Goal: Task Accomplishment & Management: Manage account settings

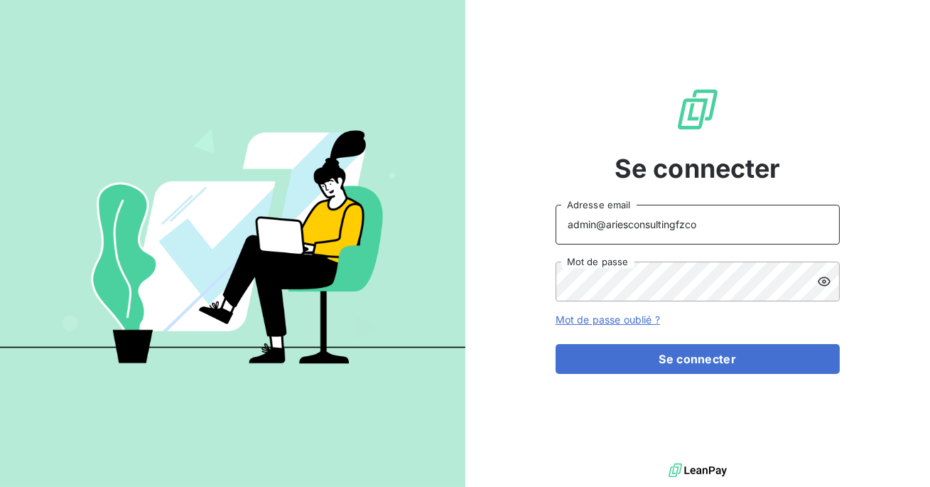
click at [722, 224] on input "admin@ariesconsultingfzco" at bounding box center [698, 225] width 284 height 40
type input "admin@siloglocation"
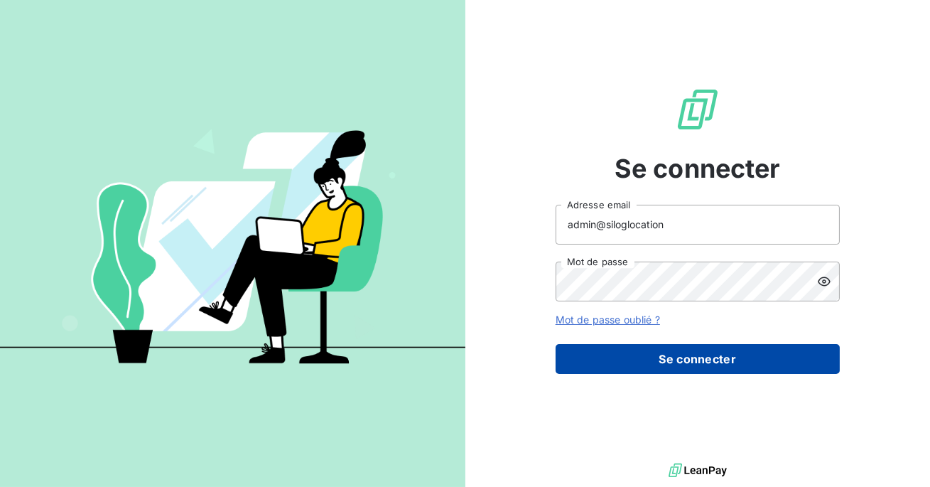
click at [681, 352] on button "Se connecter" at bounding box center [698, 359] width 284 height 30
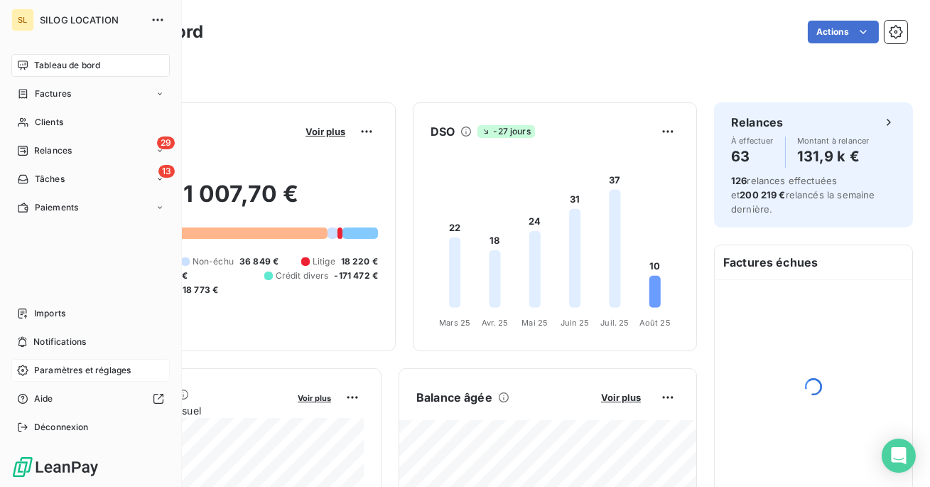
click at [43, 371] on span "Paramètres et réglages" at bounding box center [82, 370] width 97 height 13
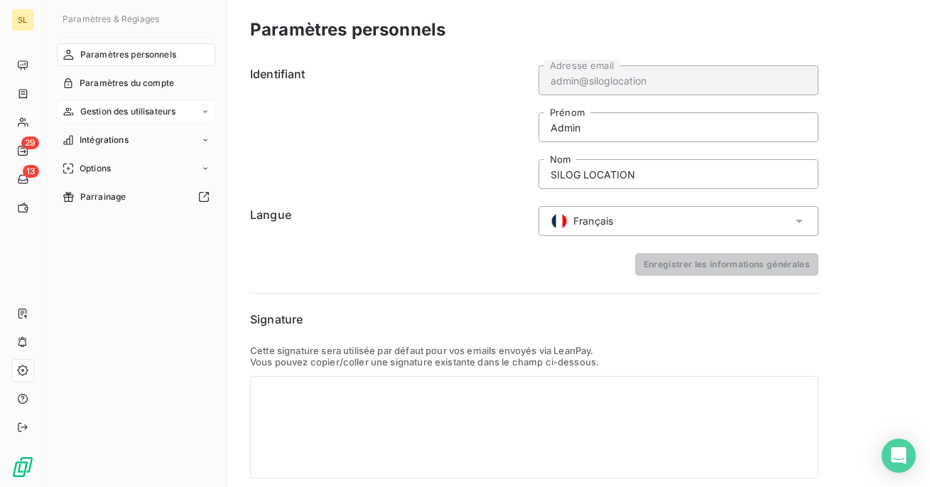
click at [145, 112] on span "Gestion des utilisateurs" at bounding box center [128, 111] width 96 height 13
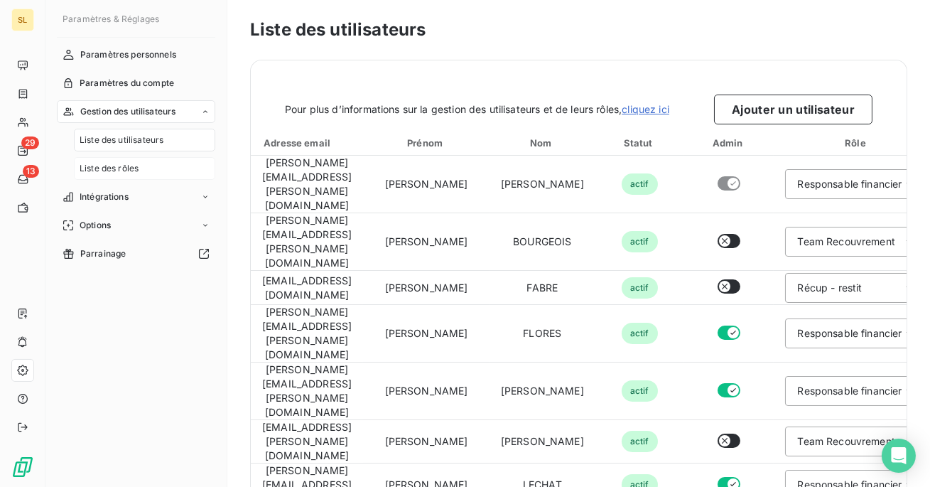
click at [111, 169] on span "Liste des rôles" at bounding box center [109, 168] width 59 height 13
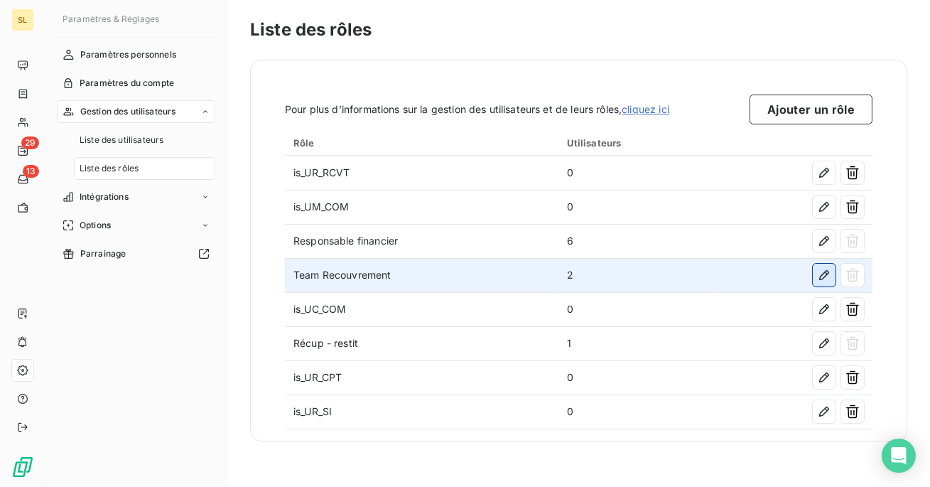
click at [814, 276] on button "button" at bounding box center [824, 275] width 23 height 23
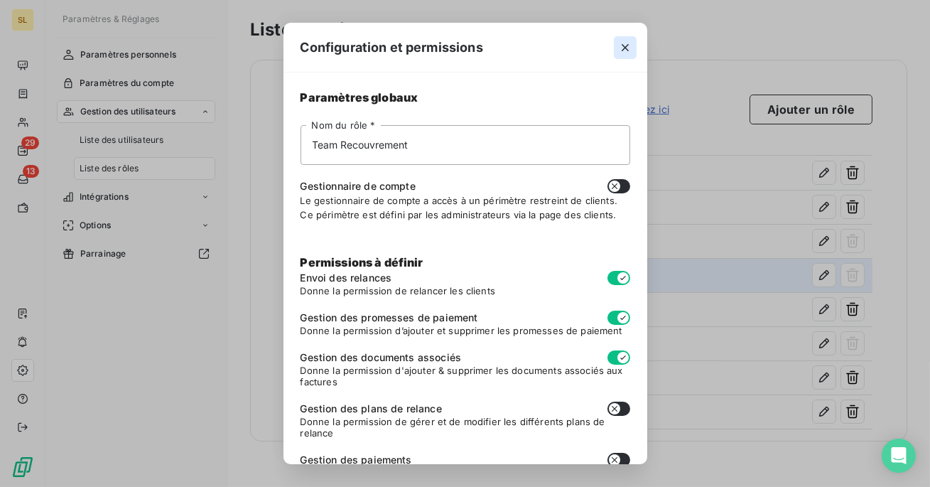
click at [626, 48] on icon "button" at bounding box center [625, 47] width 7 height 7
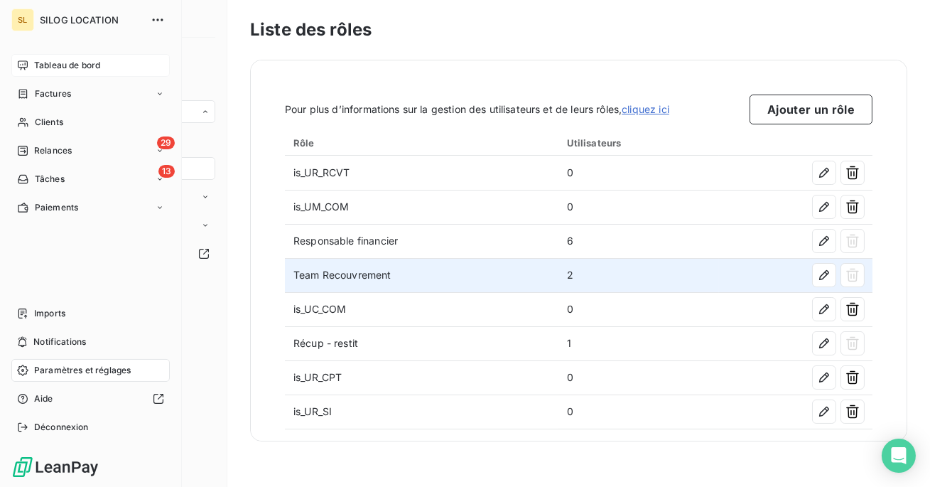
click at [40, 67] on span "Tableau de bord" at bounding box center [67, 65] width 66 height 13
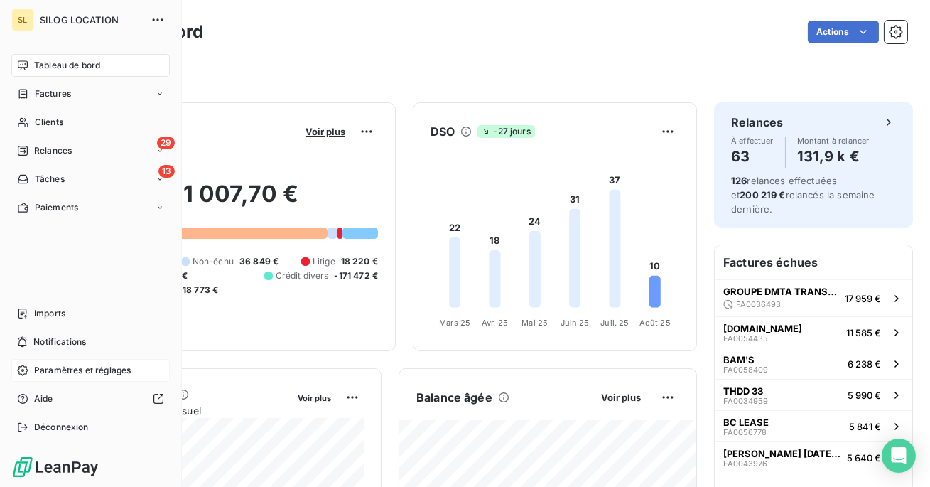
click at [87, 369] on span "Paramètres et réglages" at bounding box center [82, 370] width 97 height 13
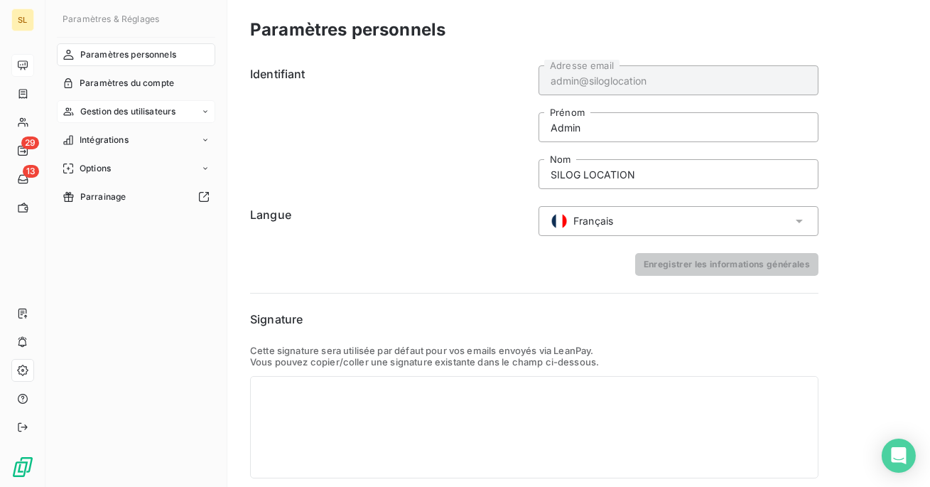
click at [146, 112] on span "Gestion des utilisateurs" at bounding box center [128, 111] width 96 height 13
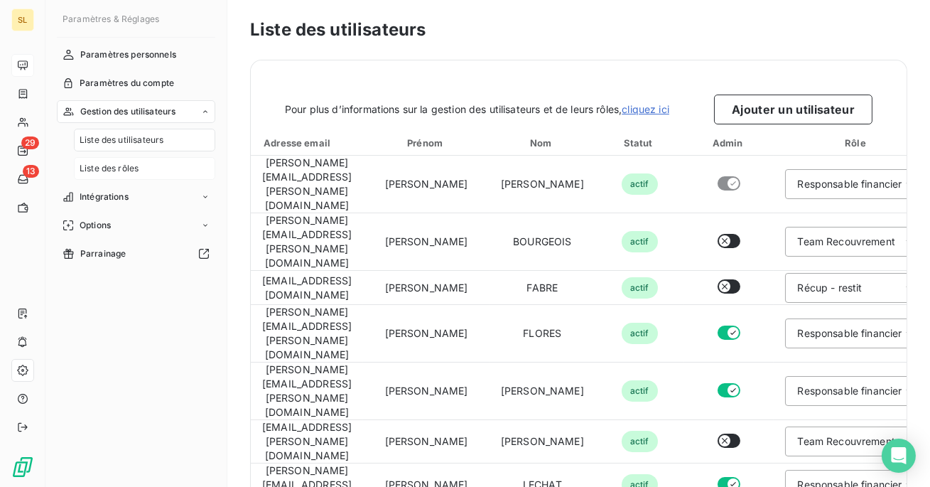
click at [139, 171] on div "Liste des rôles" at bounding box center [144, 168] width 141 height 23
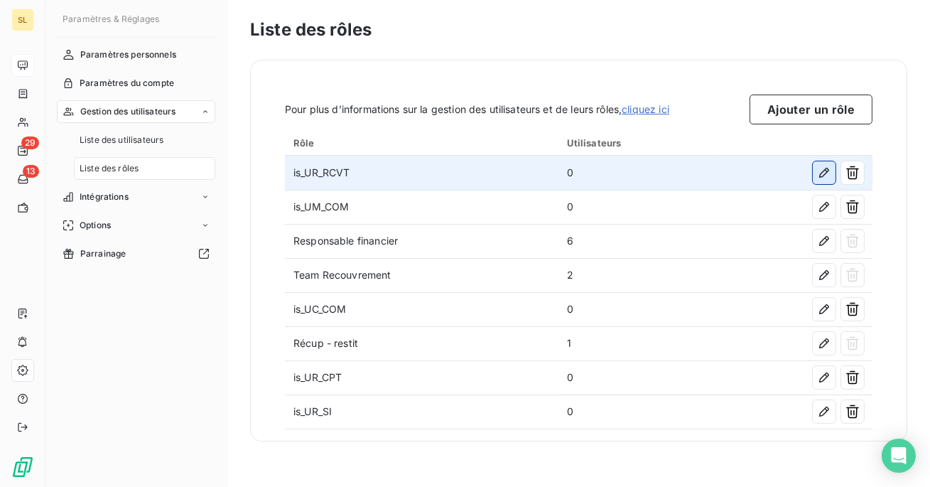
click at [820, 168] on icon "button" at bounding box center [824, 173] width 14 height 14
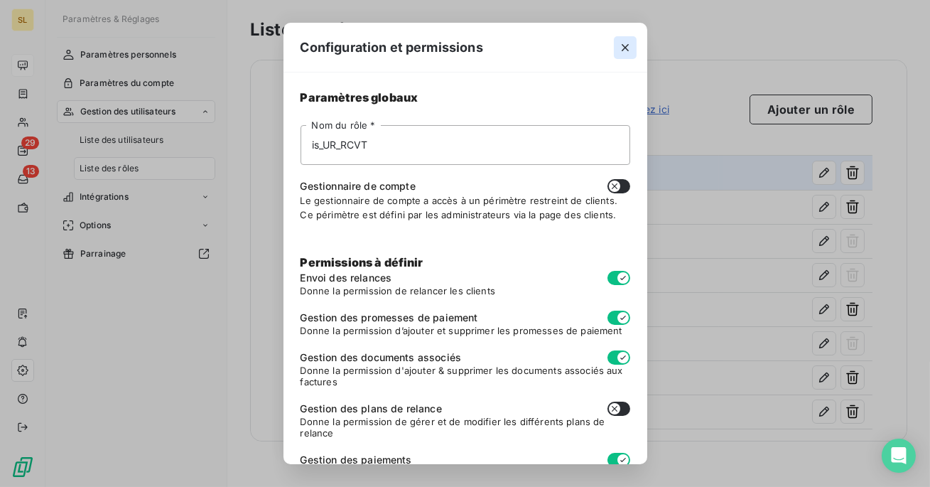
click at [630, 45] on icon "button" at bounding box center [625, 48] width 14 height 14
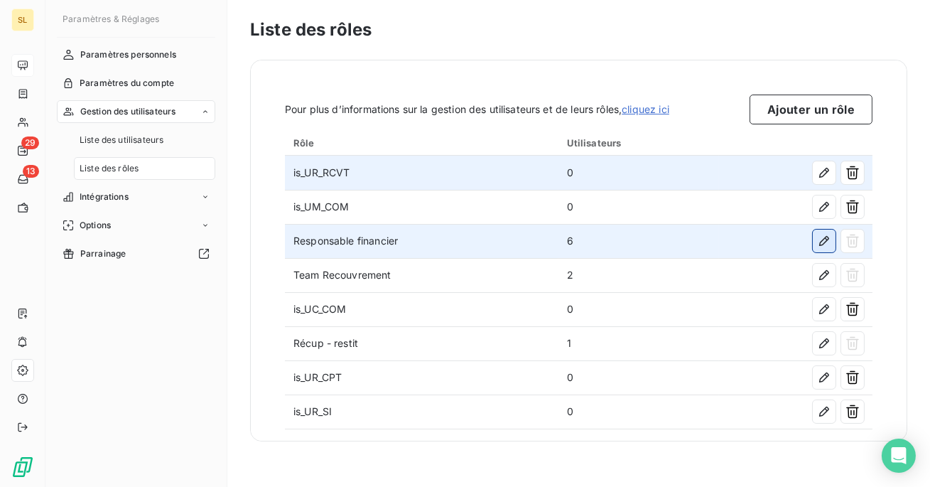
click at [825, 242] on icon "button" at bounding box center [824, 241] width 14 height 14
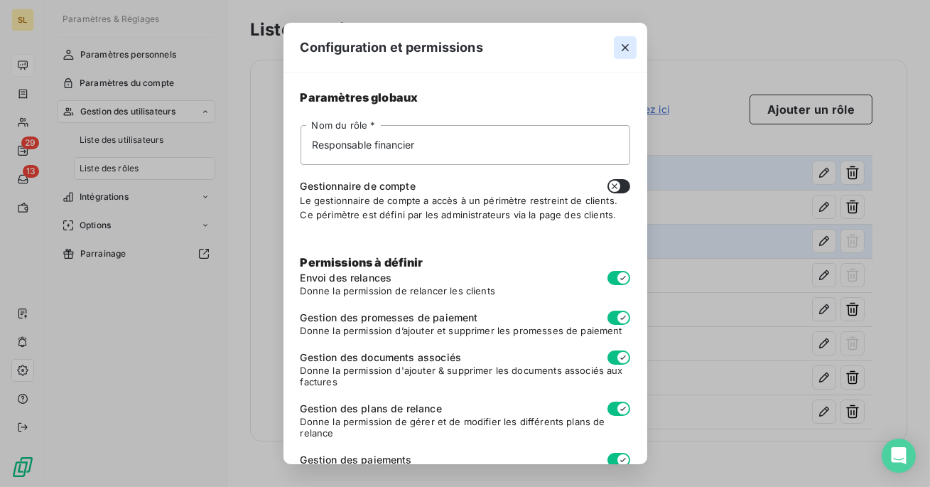
click at [628, 54] on icon "button" at bounding box center [625, 48] width 14 height 14
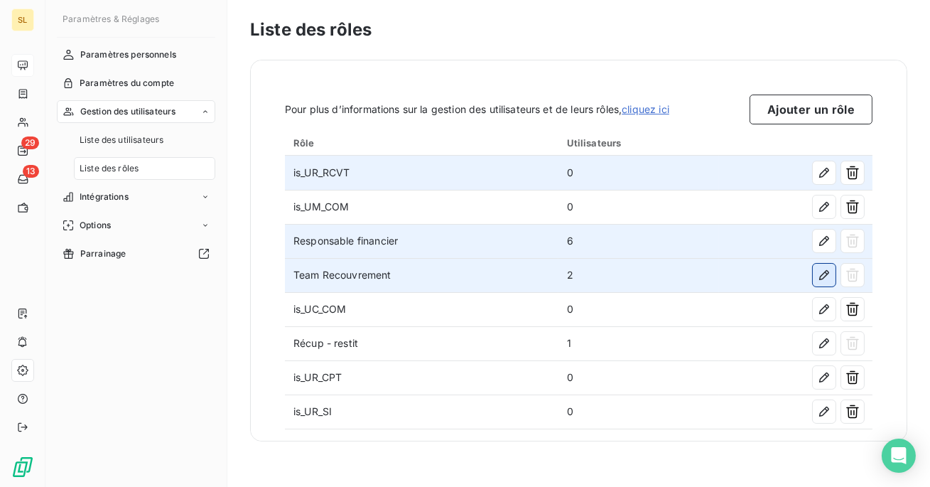
click at [828, 280] on icon "button" at bounding box center [824, 275] width 14 height 14
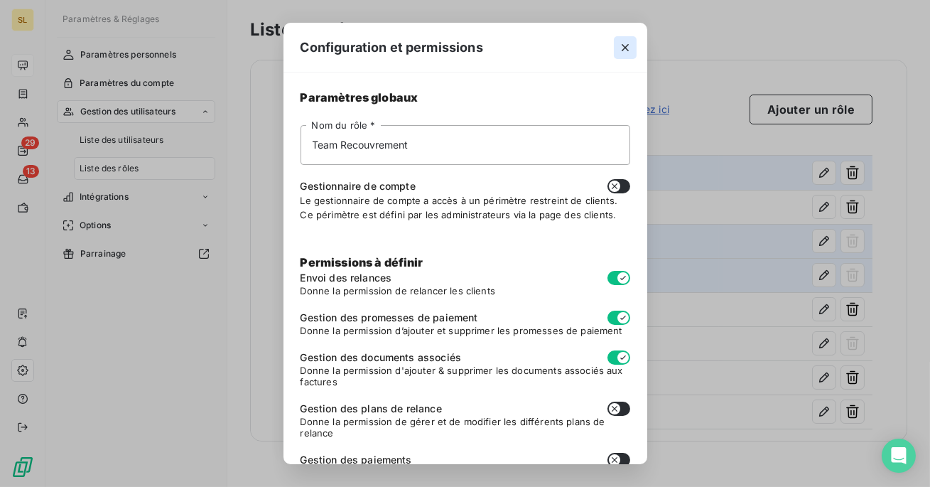
click at [624, 51] on icon "button" at bounding box center [625, 48] width 14 height 14
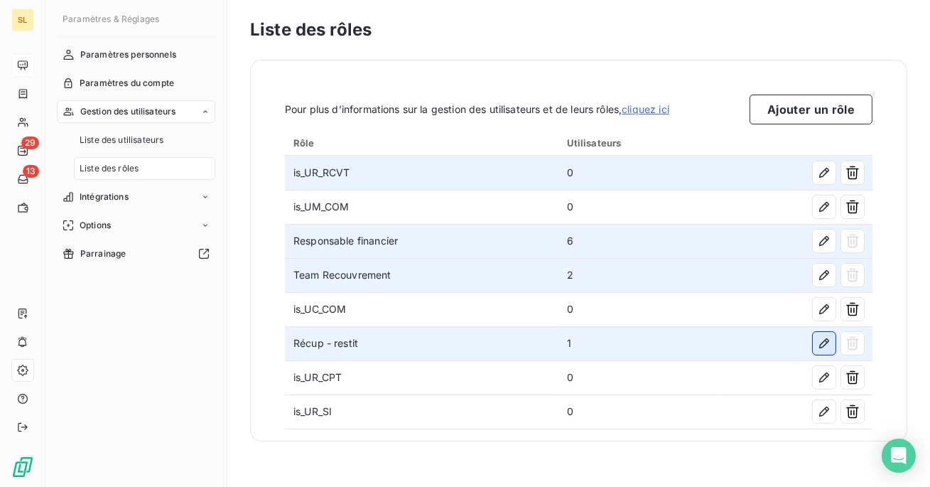
click at [819, 343] on icon "button" at bounding box center [824, 343] width 14 height 14
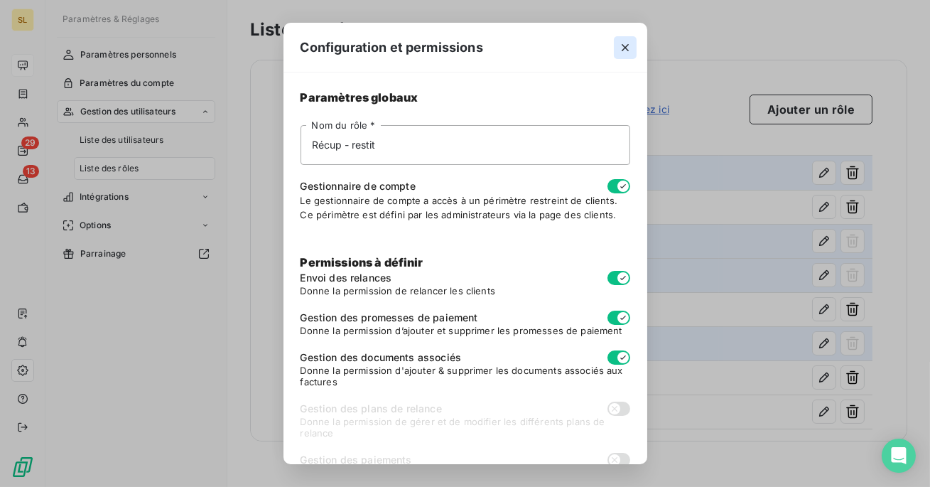
click at [633, 41] on button "button" at bounding box center [625, 47] width 23 height 23
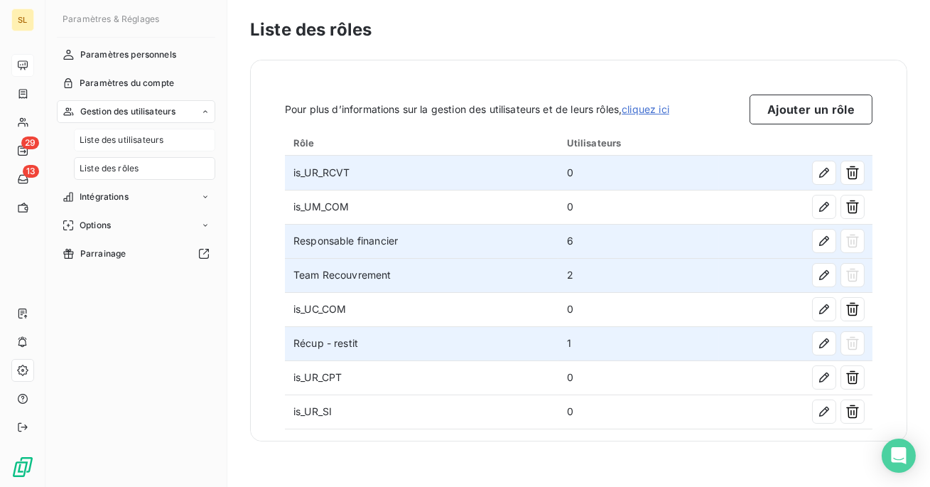
click at [131, 134] on span "Liste des utilisateurs" at bounding box center [122, 140] width 84 height 13
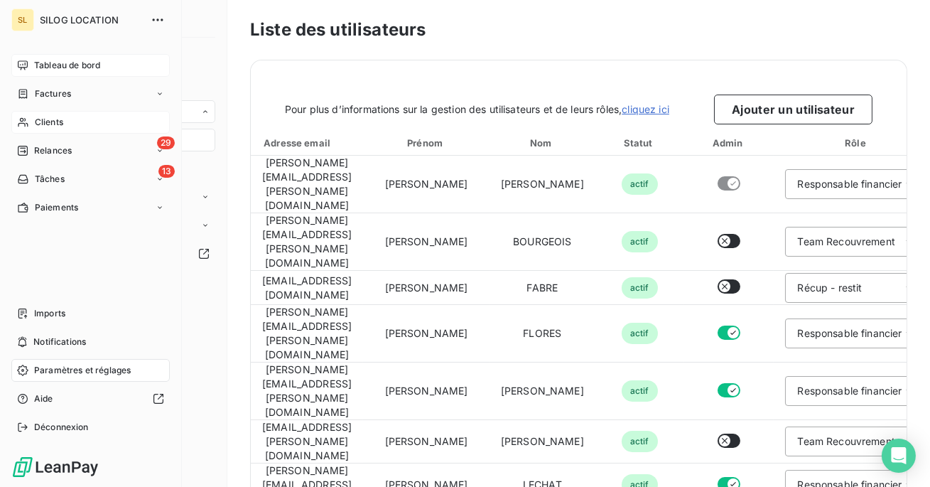
click at [43, 124] on span "Clients" at bounding box center [49, 122] width 28 height 13
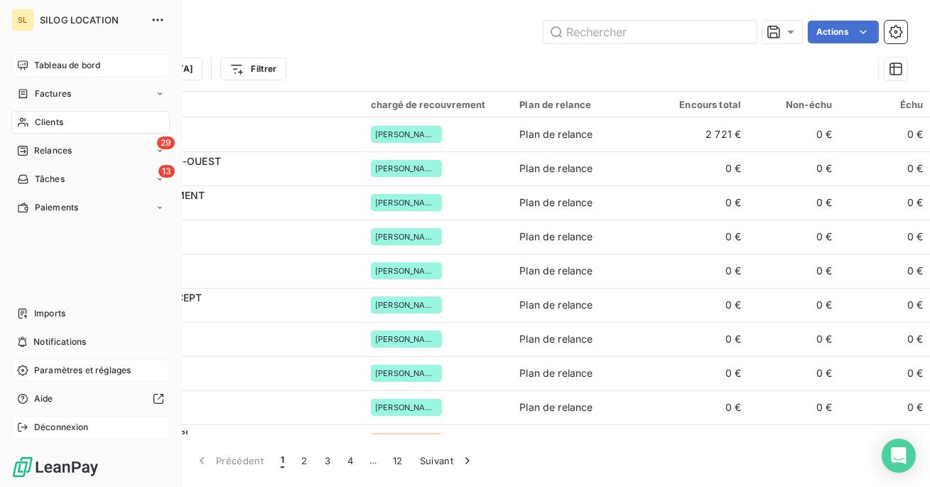
click at [38, 429] on span "Déconnexion" at bounding box center [61, 427] width 55 height 13
